Goal: Task Accomplishment & Management: Use online tool/utility

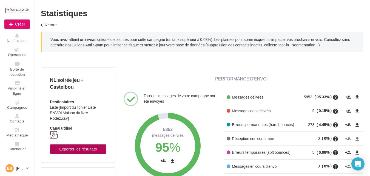
scroll to position [78, 126]
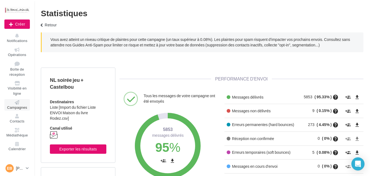
click at [19, 107] on span "Campagnes" at bounding box center [17, 107] width 20 height 4
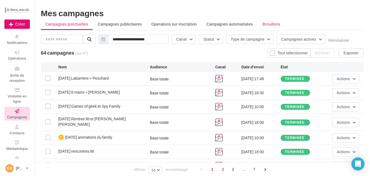
click at [263, 25] on span "Brouillons" at bounding box center [272, 24] width 18 height 5
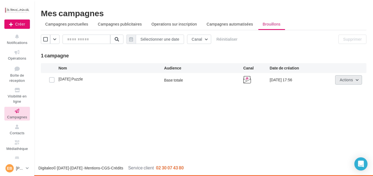
click at [347, 84] on button "Actions" at bounding box center [348, 79] width 27 height 9
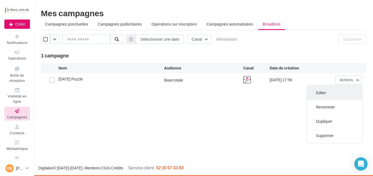
click at [321, 98] on button "Editer" at bounding box center [334, 93] width 55 height 14
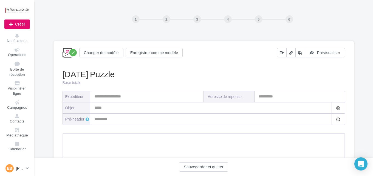
type input "**********"
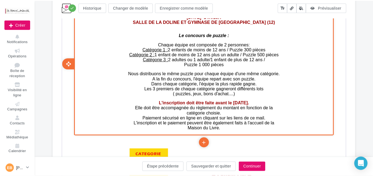
scroll to position [521, 0]
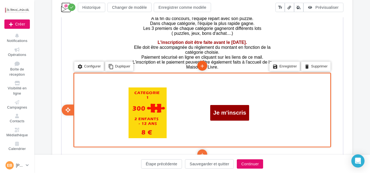
click at [200, 65] on icon "add" at bounding box center [201, 65] width 5 height 9
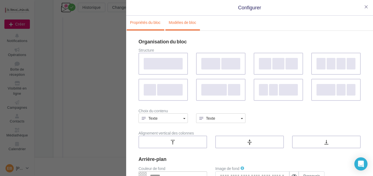
click at [177, 25] on link "Modèles de bloc" at bounding box center [182, 23] width 34 height 14
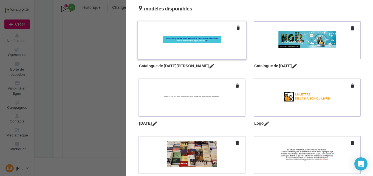
scroll to position [101, 0]
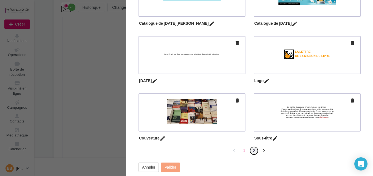
click at [253, 153] on link "2" at bounding box center [253, 150] width 9 height 9
type input "*****"
type input "**********"
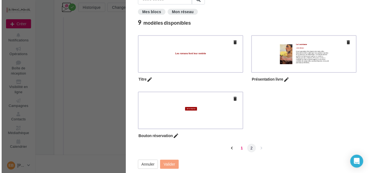
scroll to position [44, 0]
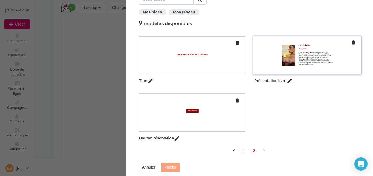
click at [337, 64] on div at bounding box center [307, 54] width 100 height 28
click at [176, 169] on button "Valider" at bounding box center [170, 166] width 19 height 9
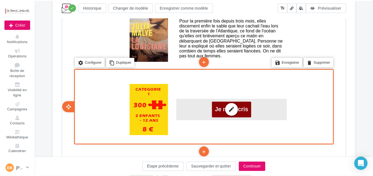
scroll to position [550, 0]
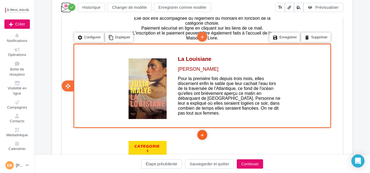
click at [201, 137] on icon "add" at bounding box center [201, 134] width 5 height 9
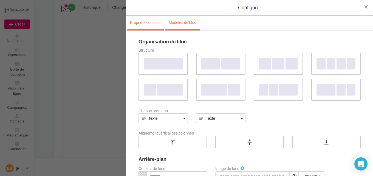
click at [183, 23] on link "Modèles de bloc" at bounding box center [182, 23] width 34 height 14
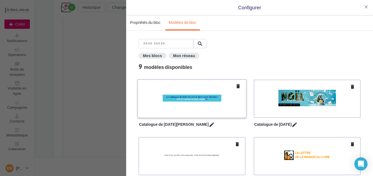
scroll to position [101, 0]
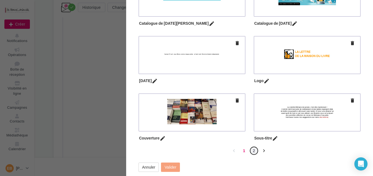
click at [251, 151] on link "2" at bounding box center [253, 150] width 9 height 9
type input "*****"
type input "**********"
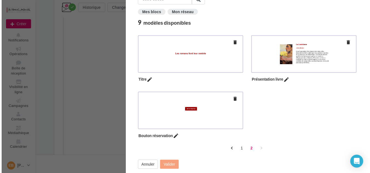
scroll to position [44, 0]
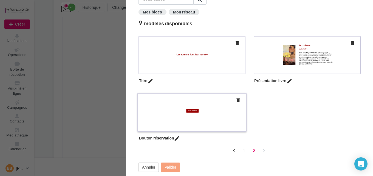
click at [170, 125] on div at bounding box center [192, 112] width 100 height 28
click at [168, 171] on button "Valider" at bounding box center [170, 166] width 19 height 9
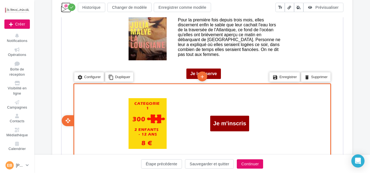
scroll to position [550, 0]
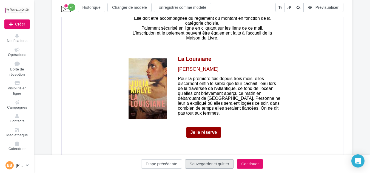
click at [217, 163] on button "Sauvegarder et quitter" at bounding box center [209, 163] width 49 height 9
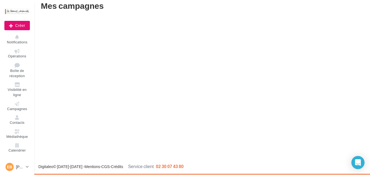
scroll to position [9, 0]
